Goal: Task Accomplishment & Management: Manage account settings

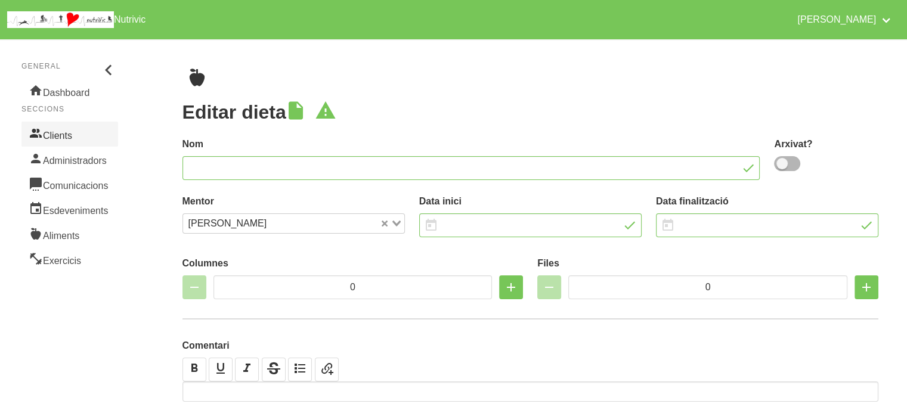
click at [91, 141] on link "Clients" at bounding box center [69, 134] width 97 height 25
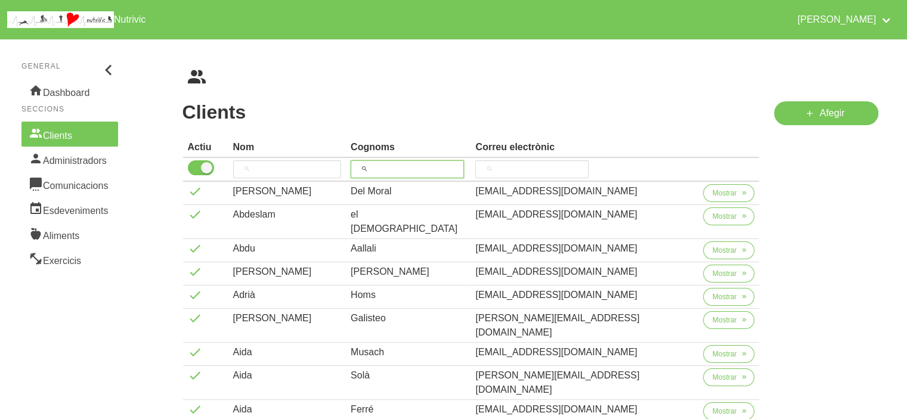
click at [427, 165] on input "search" at bounding box center [407, 169] width 113 height 18
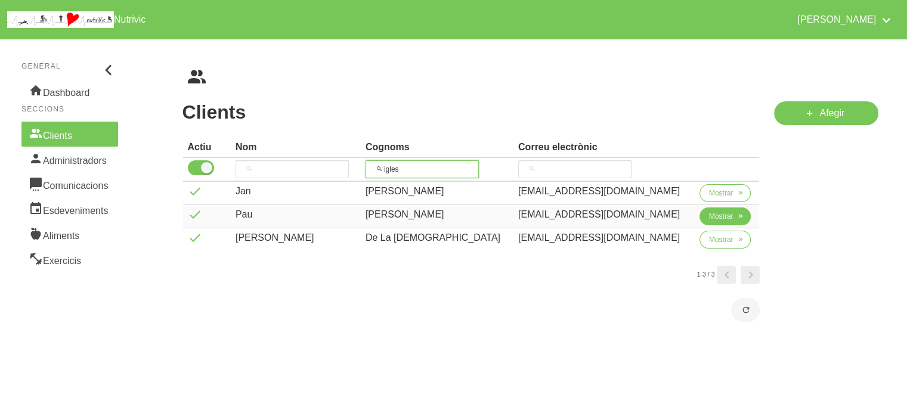
type input "igles"
click at [711, 215] on span "Mostrar" at bounding box center [721, 216] width 24 height 11
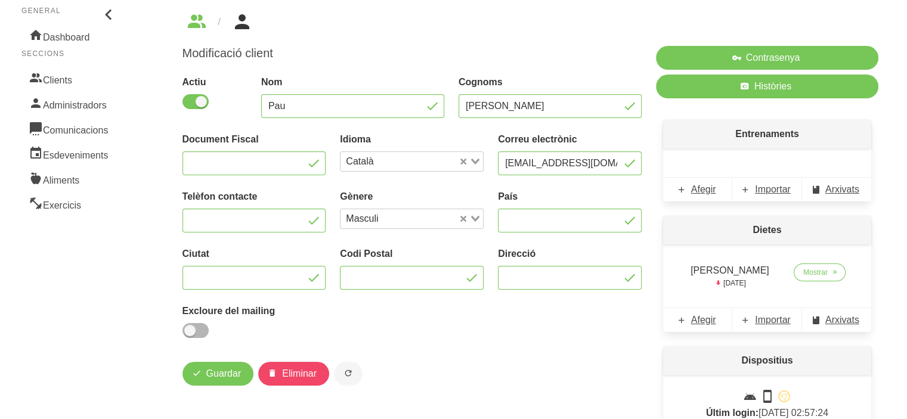
scroll to position [72, 0]
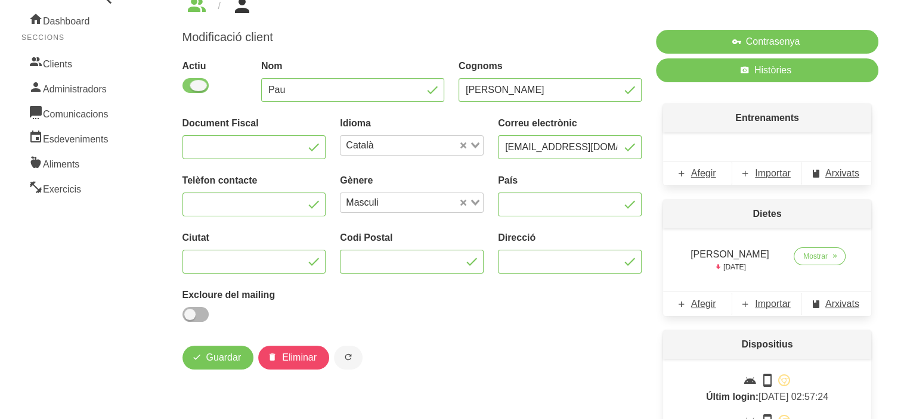
click at [188, 88] on span at bounding box center [195, 85] width 26 height 15
click at [188, 88] on input "checkbox" at bounding box center [186, 86] width 8 height 8
checkbox input "false"
click at [229, 359] on span "Guardar" at bounding box center [223, 358] width 35 height 14
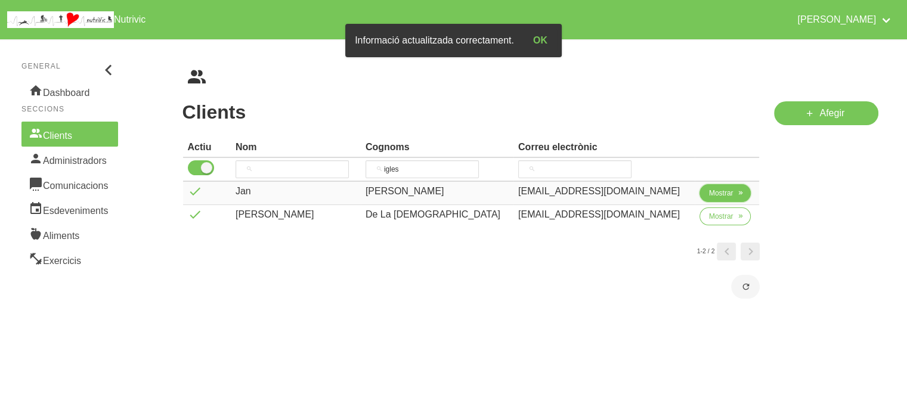
click at [721, 195] on span "Mostrar" at bounding box center [721, 193] width 24 height 11
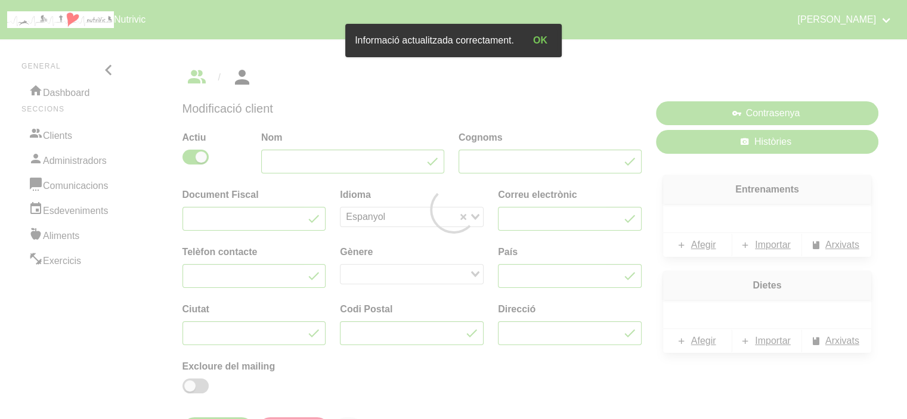
type input "Jan"
type input "[PERSON_NAME]"
type input "[EMAIL_ADDRESS][DOMAIN_NAME]"
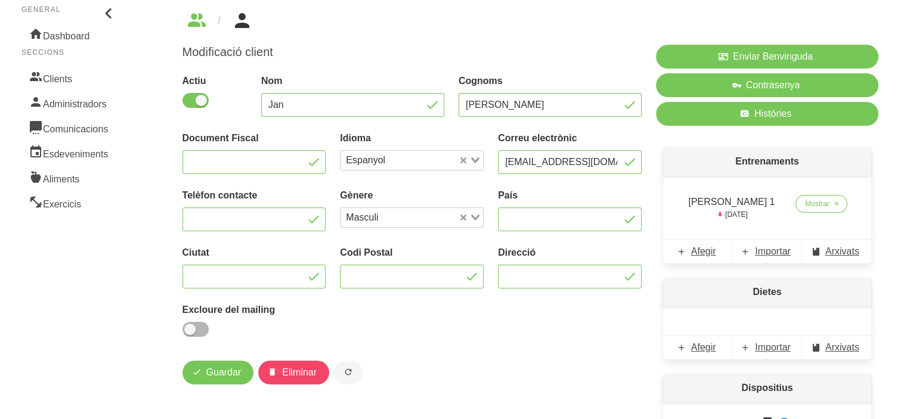
scroll to position [72, 0]
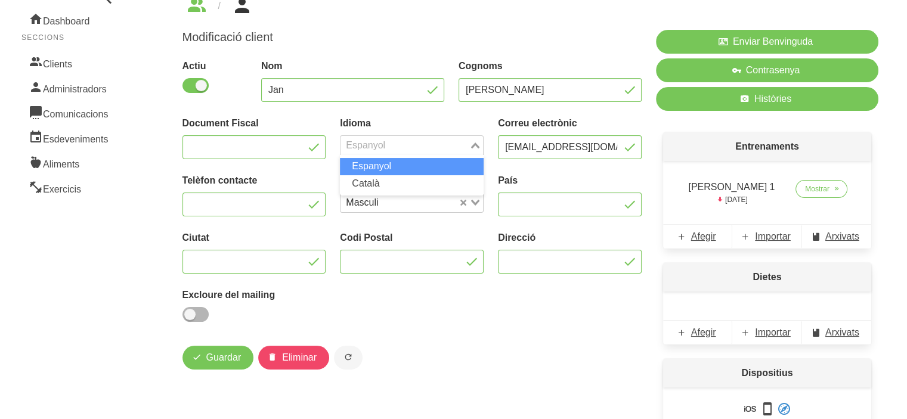
click at [480, 148] on div "Loading..." at bounding box center [476, 144] width 14 height 17
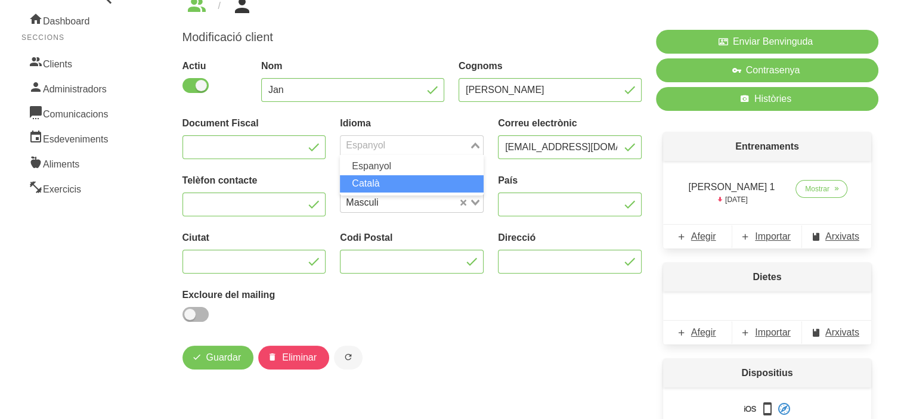
click at [450, 179] on li "Català" at bounding box center [412, 183] width 144 height 17
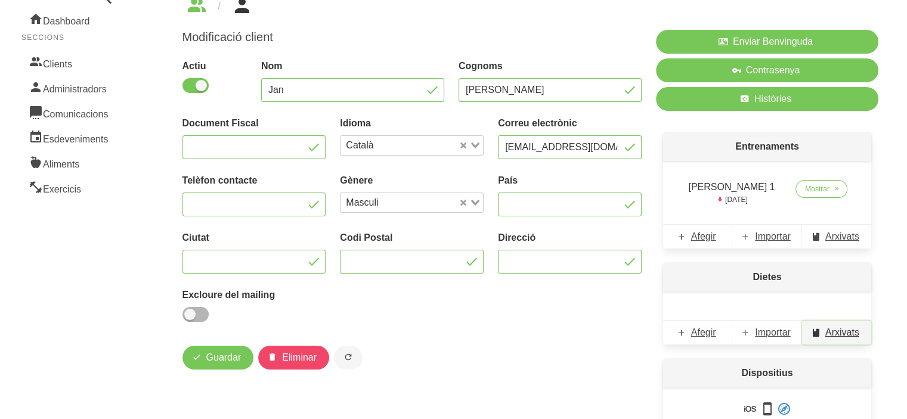
click at [841, 329] on span "Arxivats" at bounding box center [842, 333] width 34 height 14
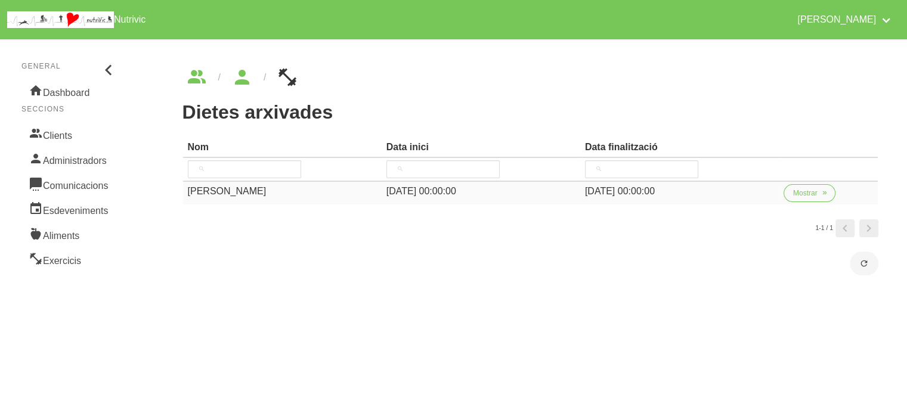
click at [226, 198] on td "[PERSON_NAME]" at bounding box center [282, 193] width 199 height 23
click at [240, 82] on icon "breadcrumbs" at bounding box center [241, 77] width 21 height 32
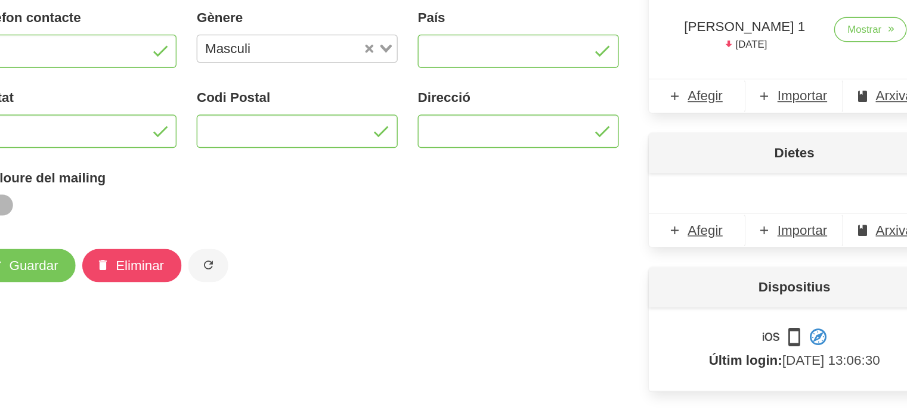
scroll to position [142, 0]
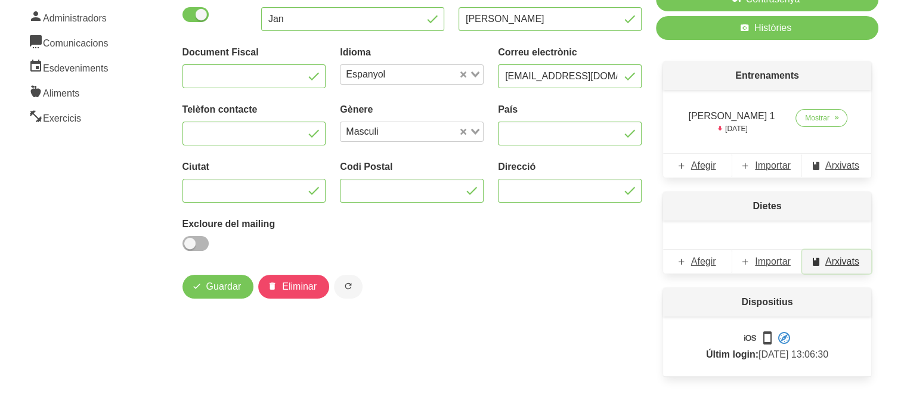
click at [832, 250] on link "Arxivats" at bounding box center [836, 262] width 69 height 24
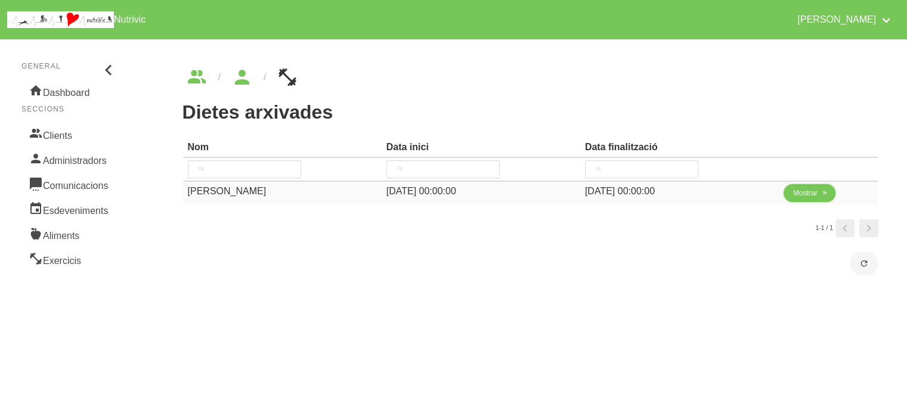
click at [815, 193] on span "Mostrar" at bounding box center [805, 193] width 24 height 11
